Goal: Task Accomplishment & Management: Use online tool/utility

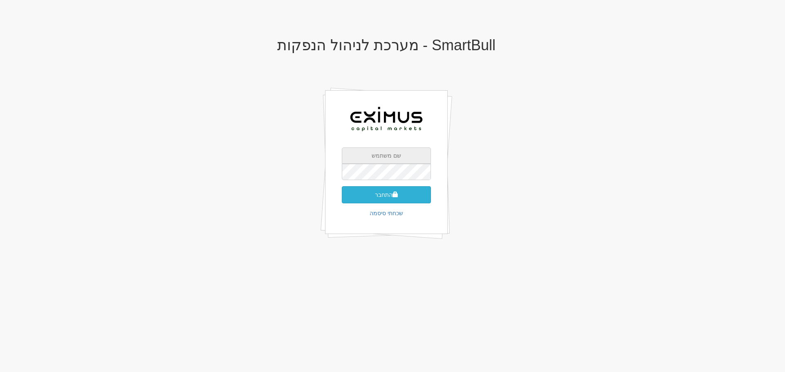
type input "[EMAIL_ADDRESS][DOMAIN_NAME]"
click at [383, 197] on button "התחבר" at bounding box center [386, 194] width 89 height 17
type input "943356"
click at [342, 199] on button "התחבר" at bounding box center [386, 207] width 89 height 17
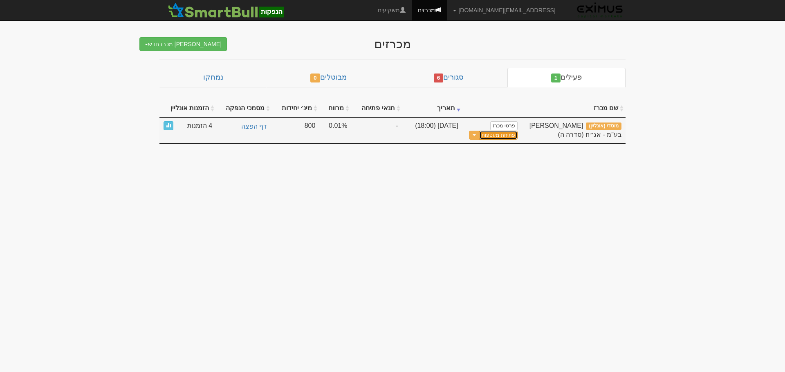
click at [506, 133] on button "פתיחת מעטפות" at bounding box center [498, 135] width 38 height 9
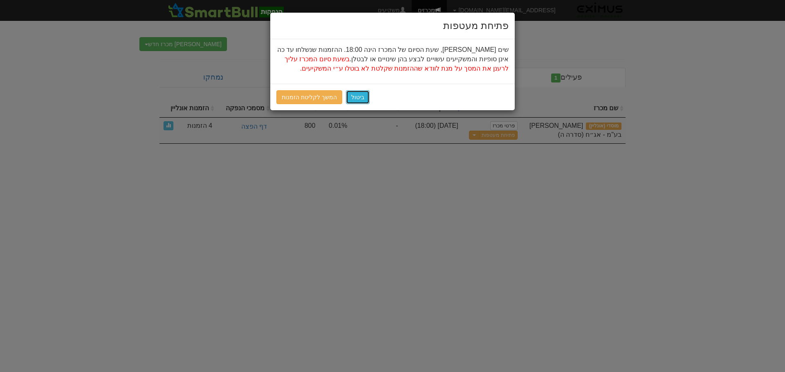
click at [356, 97] on button "ביטול" at bounding box center [358, 97] width 24 height 14
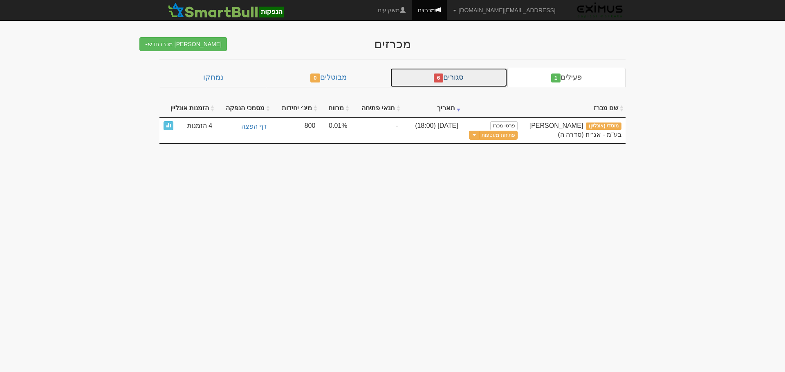
click at [464, 79] on link "סגורים 6" at bounding box center [448, 78] width 117 height 20
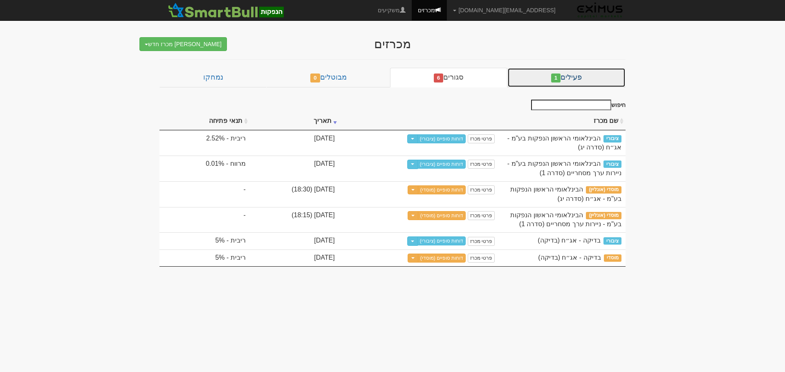
click at [569, 78] on link "פעילים 1" at bounding box center [566, 78] width 118 height 20
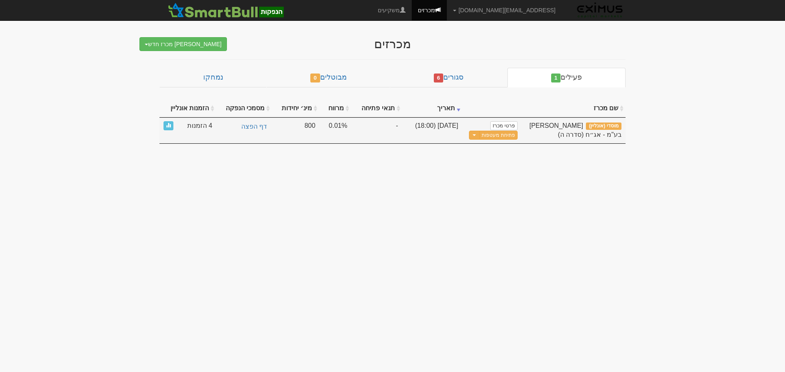
click at [189, 123] on span "4 הזמנות" at bounding box center [199, 125] width 25 height 9
click at [171, 122] on link at bounding box center [168, 125] width 10 height 9
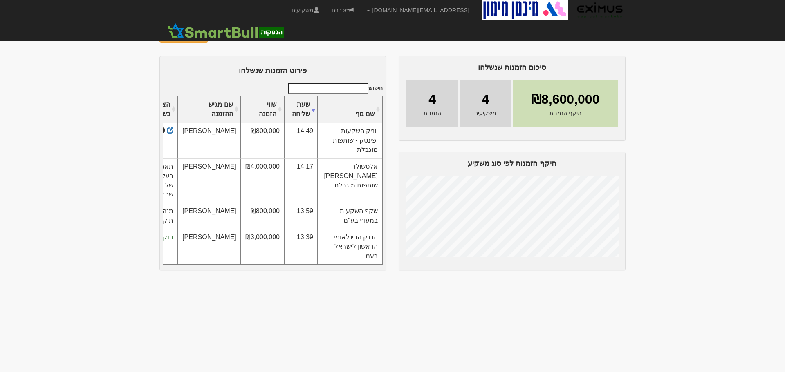
scroll to position [25, 0]
